Goal: Communication & Community: Answer question/provide support

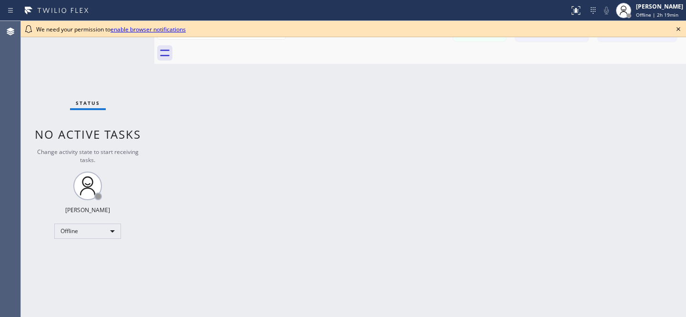
click at [680, 26] on icon at bounding box center [678, 28] width 11 height 11
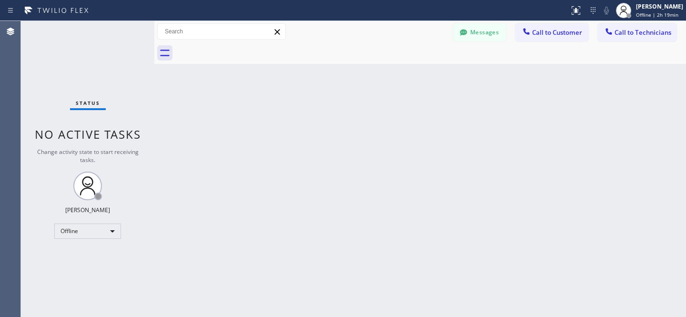
drag, startPoint x: 477, startPoint y: 35, endPoint x: 463, endPoint y: 38, distance: 14.1
click at [476, 35] on button "Messages" at bounding box center [480, 32] width 52 height 18
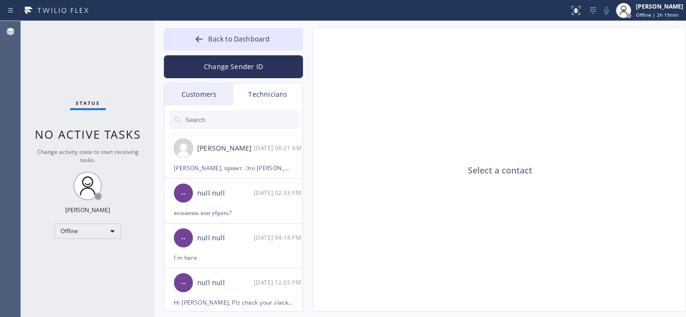
click at [202, 103] on div "Customers" at bounding box center [198, 94] width 69 height 22
click at [198, 94] on div "Customers" at bounding box center [198, 94] width 69 height 22
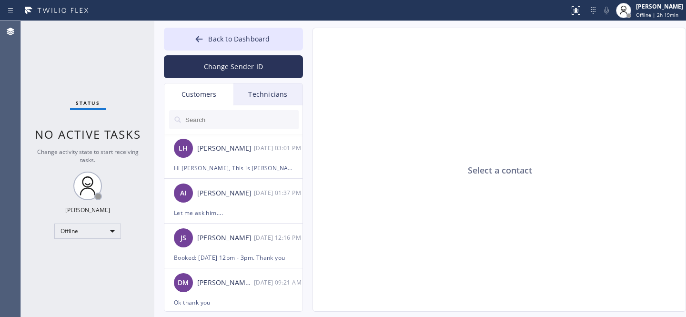
click at [204, 121] on input "text" at bounding box center [241, 119] width 114 height 19
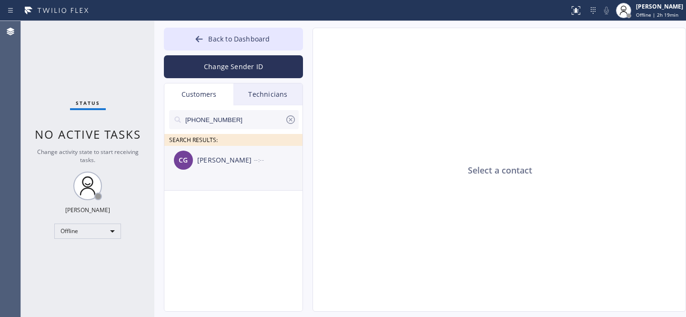
click at [207, 167] on div "CG [PERSON_NAME] --:--" at bounding box center [233, 160] width 139 height 29
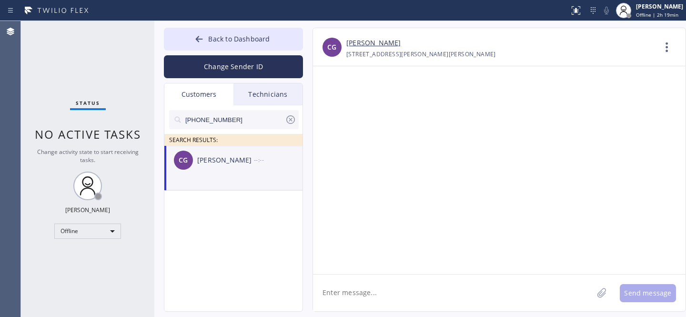
drag, startPoint x: 374, startPoint y: 292, endPoint x: 390, endPoint y: 286, distance: 17.4
click at [374, 292] on textarea at bounding box center [453, 293] width 280 height 37
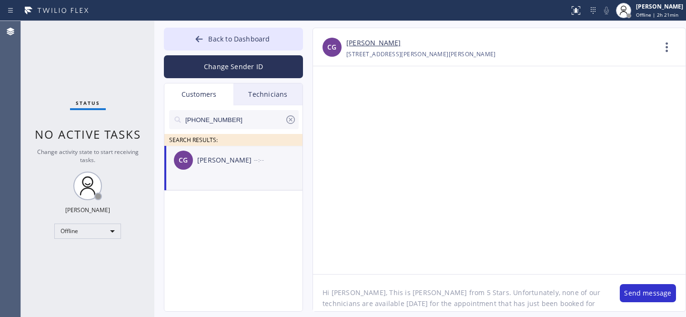
scroll to position [8, 0]
click at [519, 307] on textarea "Hi [PERSON_NAME], This is [PERSON_NAME] from 5 Stars. Unfortunately, none of ou…" at bounding box center [461, 293] width 297 height 37
paste textarea "8/25"
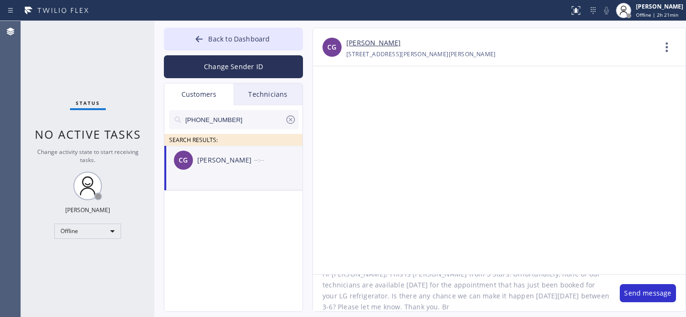
type textarea "Hi [PERSON_NAME], This is [PERSON_NAME] from 5 Stars. Unfortunately, none of ou…"
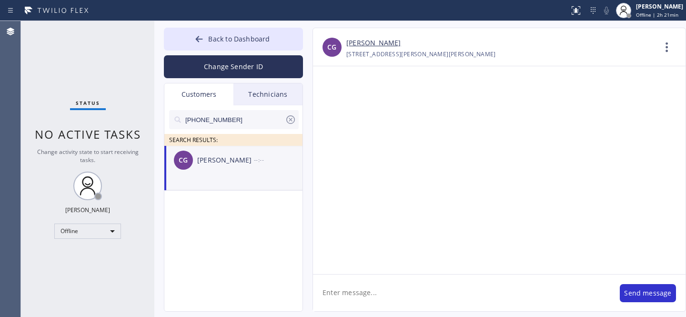
scroll to position [0, 0]
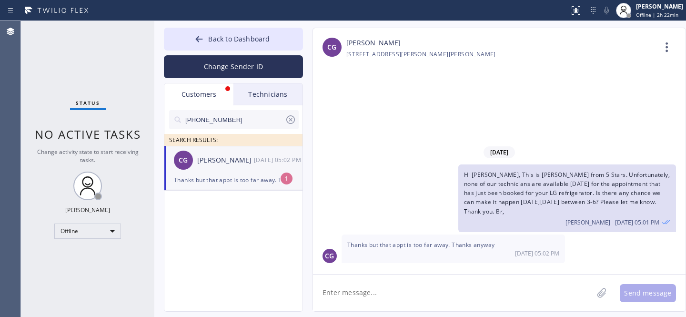
click at [215, 174] on div "CG [PERSON_NAME] [DATE] 05:02 PM" at bounding box center [233, 160] width 139 height 29
click at [393, 299] on textarea at bounding box center [453, 293] width 280 height 37
type textarea "Should we cancel it then?"
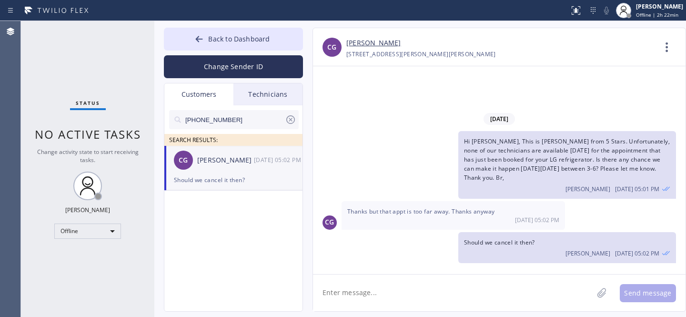
drag, startPoint x: 407, startPoint y: 290, endPoint x: 412, endPoint y: 291, distance: 4.9
click at [407, 290] on textarea at bounding box center [453, 293] width 280 height 37
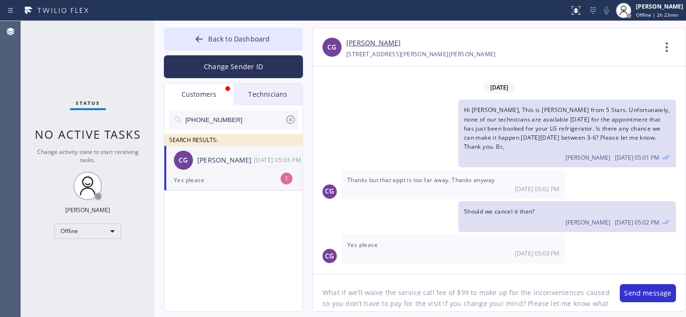
scroll to position [8, 0]
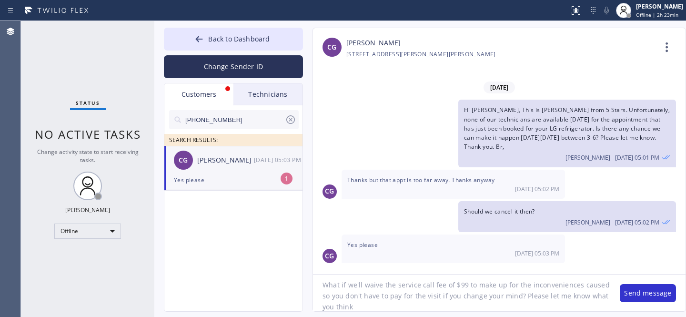
type textarea "What if we'll waive the service call fee of $99 to make up for the inconvenienc…"
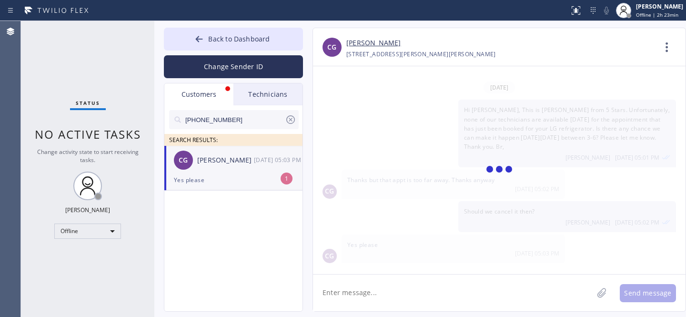
scroll to position [30, 0]
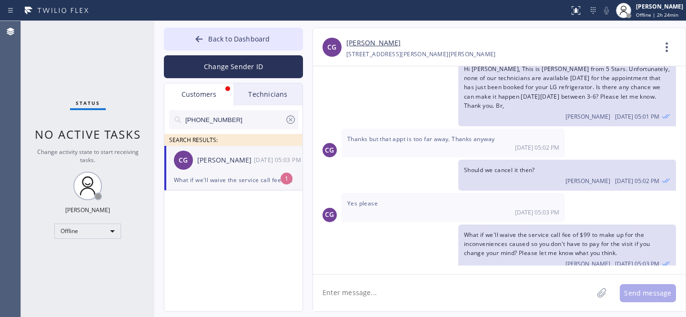
drag, startPoint x: 225, startPoint y: 166, endPoint x: 264, endPoint y: 166, distance: 38.6
click at [225, 166] on div "CG [PERSON_NAME] [DATE] 05:03 PM" at bounding box center [233, 160] width 139 height 29
click at [408, 287] on textarea at bounding box center [453, 293] width 280 height 37
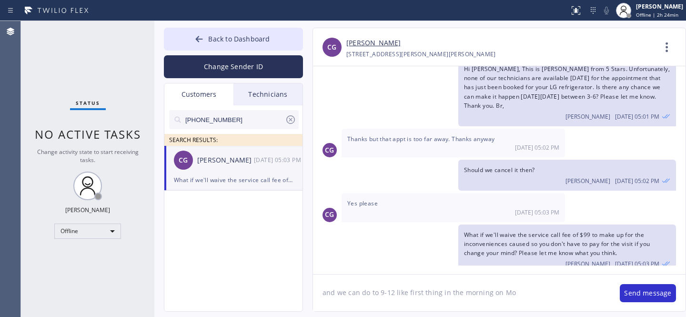
type textarea "and we can do to 9-12 like first thing in the morning [DATE]"
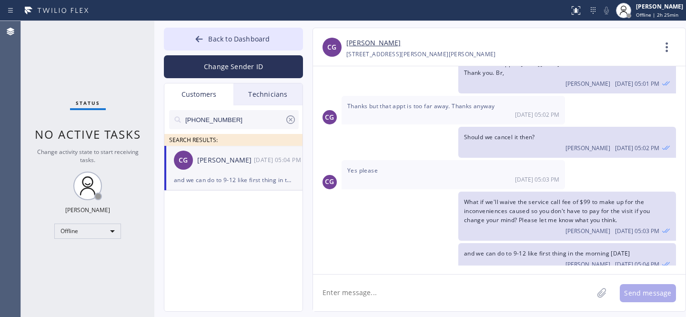
click at [226, 177] on div "and we can do to 9-12 like first thing in the morning [DATE]" at bounding box center [233, 179] width 119 height 11
click at [292, 121] on icon at bounding box center [290, 119] width 9 height 9
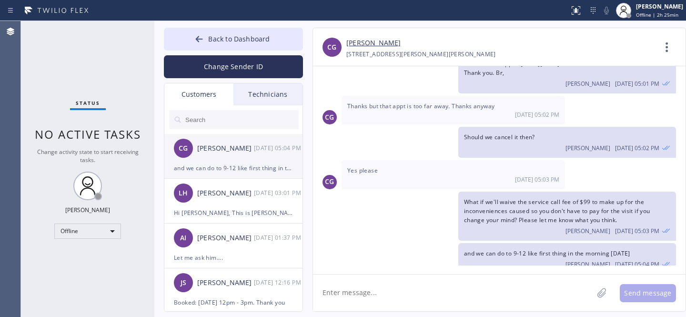
click at [178, 146] on div "CG" at bounding box center [183, 148] width 19 height 19
click at [207, 200] on div "LH [PERSON_NAME] [DATE] 03:01 PM" at bounding box center [233, 193] width 139 height 29
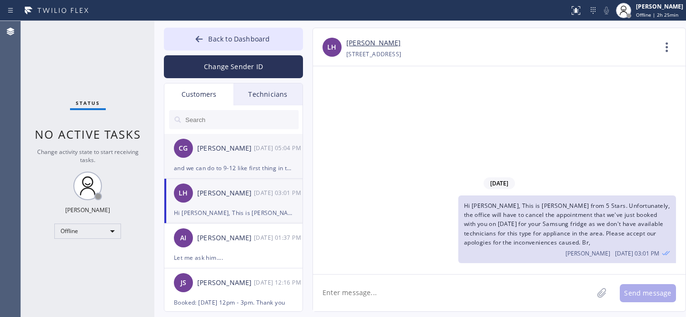
scroll to position [0, 0]
click at [219, 158] on div "CG [PERSON_NAME] [DATE] 05:04 PM" at bounding box center [233, 148] width 139 height 29
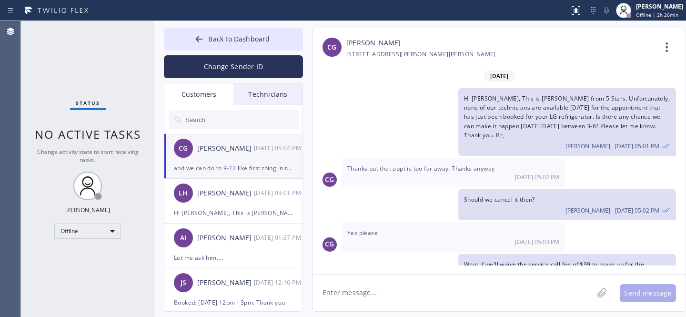
scroll to position [62, 0]
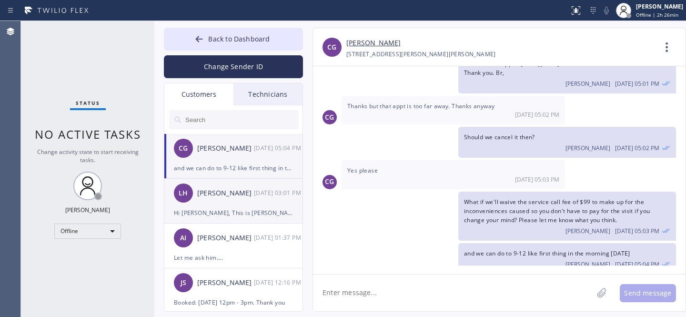
click at [213, 197] on div "[PERSON_NAME]" at bounding box center [225, 193] width 57 height 11
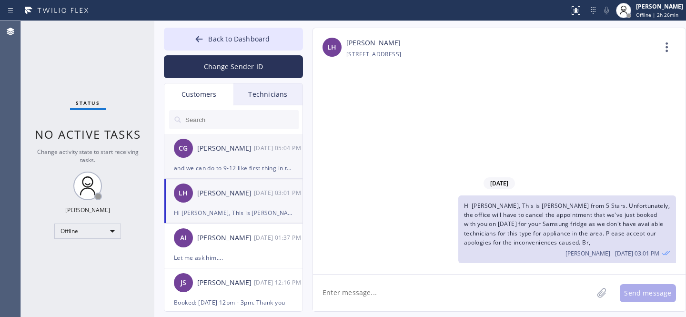
scroll to position [0, 0]
click at [218, 155] on div "CG [PERSON_NAME] [DATE] 05:04 PM" at bounding box center [233, 148] width 139 height 29
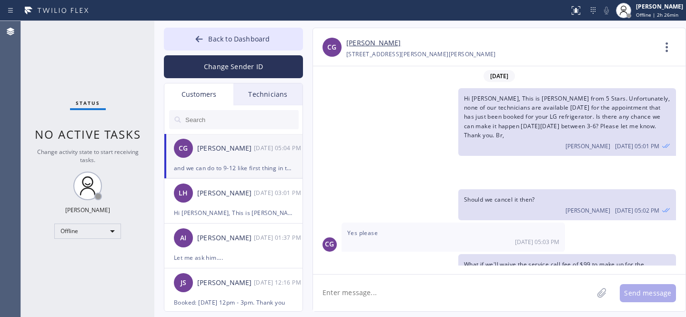
scroll to position [62, 0]
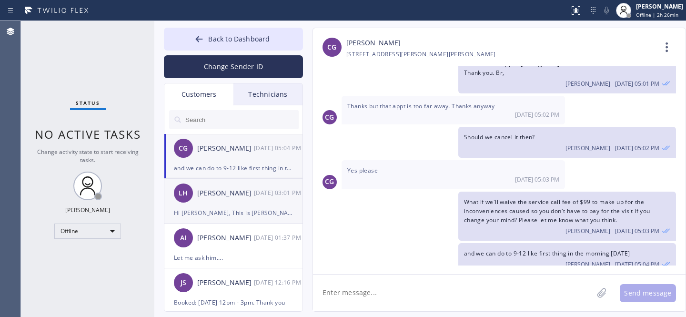
click at [225, 200] on div "LH [PERSON_NAME] [DATE] 03:01 PM" at bounding box center [233, 193] width 139 height 29
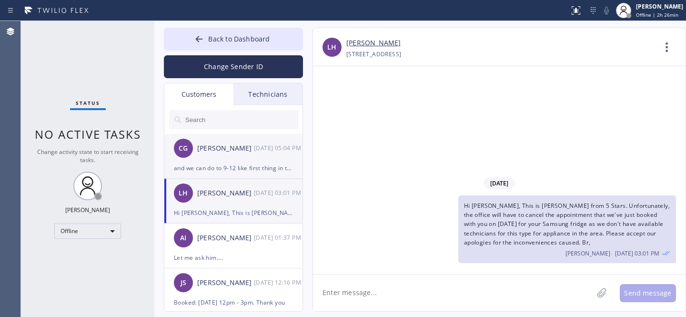
scroll to position [0, 0]
click at [224, 160] on div "CG [PERSON_NAME] [DATE] 05:04 PM" at bounding box center [233, 148] width 139 height 29
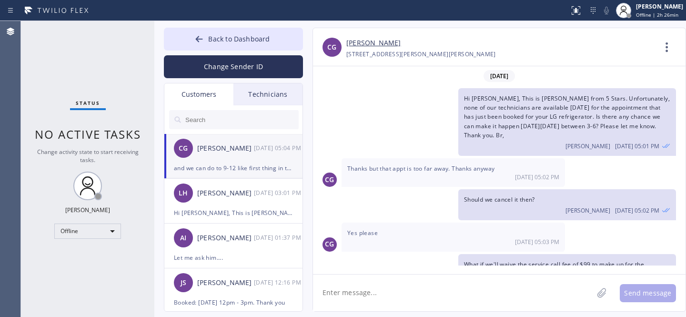
scroll to position [62, 0]
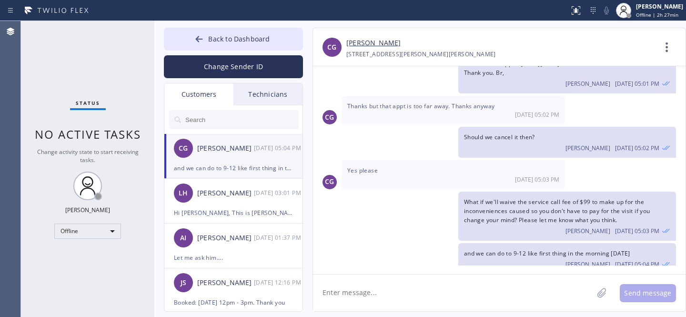
click at [380, 290] on textarea at bounding box center [453, 293] width 280 height 37
drag, startPoint x: 229, startPoint y: 197, endPoint x: 222, endPoint y: 183, distance: 16.0
click at [229, 197] on div "[PERSON_NAME]" at bounding box center [225, 193] width 57 height 11
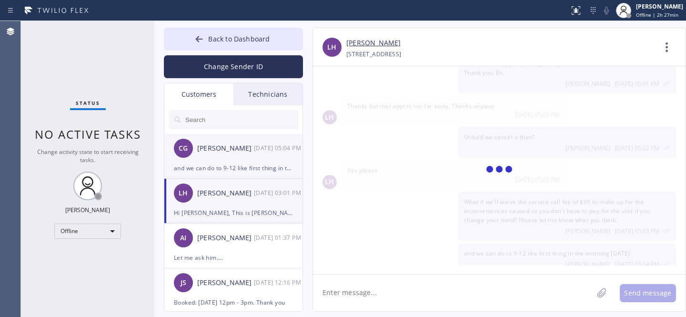
click at [218, 161] on div "CG [PERSON_NAME] [DATE] 05:04 PM" at bounding box center [233, 148] width 139 height 29
